Goal: Transaction & Acquisition: Purchase product/service

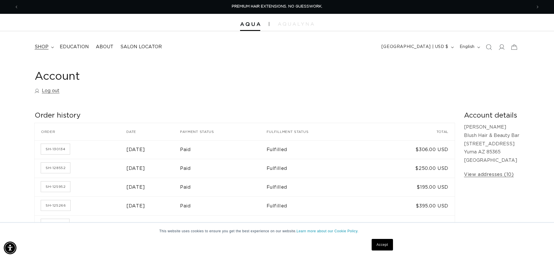
click at [43, 44] on span "shop" at bounding box center [42, 47] width 14 height 6
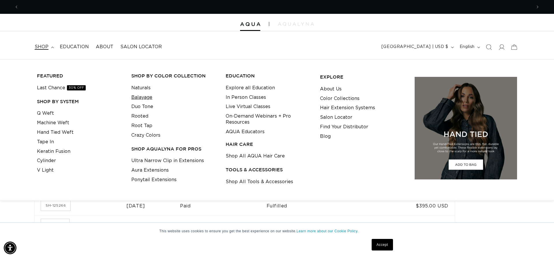
scroll to position [0, 513]
click at [55, 148] on link "Keratin Fusion" at bounding box center [53, 152] width 33 height 10
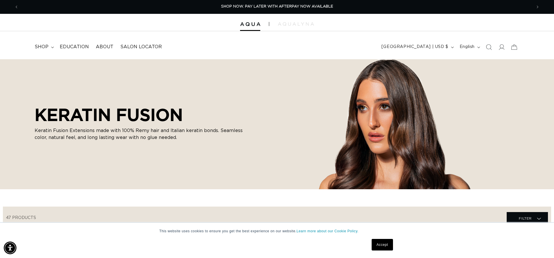
click at [493, 49] on span "Search" at bounding box center [489, 47] width 13 height 13
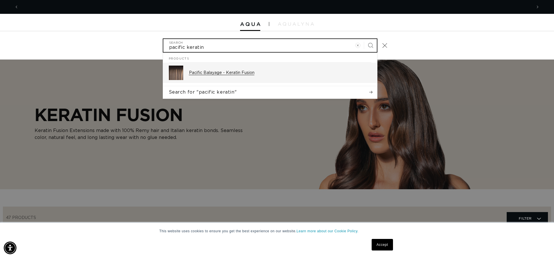
scroll to position [0, 513]
type input "pacific keratin"
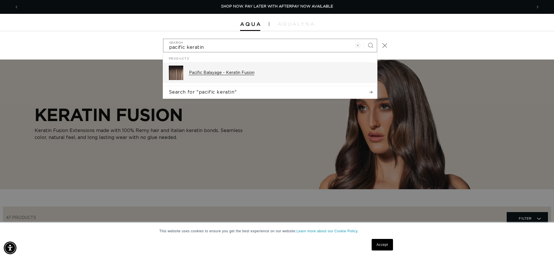
click at [236, 73] on p "Pacific Balayage - Keratin Fusion" at bounding box center [280, 72] width 183 height 5
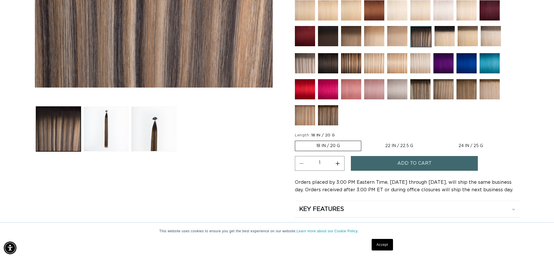
scroll to position [0, 513]
click at [404, 143] on label "22 IN / 22.5 G Variant sold out or unavailable" at bounding box center [399, 146] width 70 height 10
click at [365, 140] on input "22 IN / 22.5 G Variant sold out or unavailable" at bounding box center [364, 139] width 0 height 0
radio input "true"
